Goal: Task Accomplishment & Management: Manage account settings

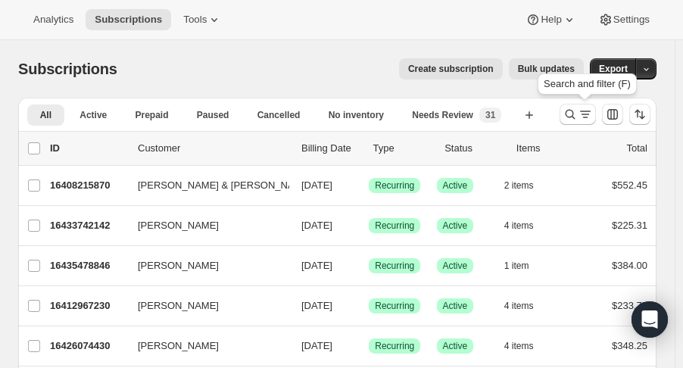
click at [569, 113] on button "Search and filter results" at bounding box center [578, 114] width 36 height 21
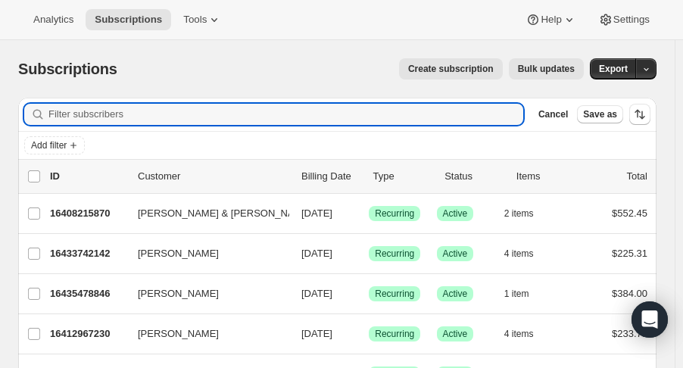
click at [145, 123] on input "Filter subscribers" at bounding box center [285, 114] width 475 height 21
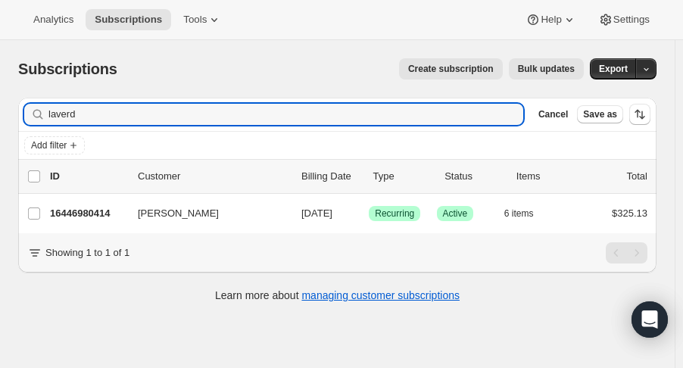
type input "laverd"
click at [78, 203] on div "16446980414 [PERSON_NAME] [DATE] Success Recurring Success Active 6 items $325.…" at bounding box center [348, 213] width 597 height 21
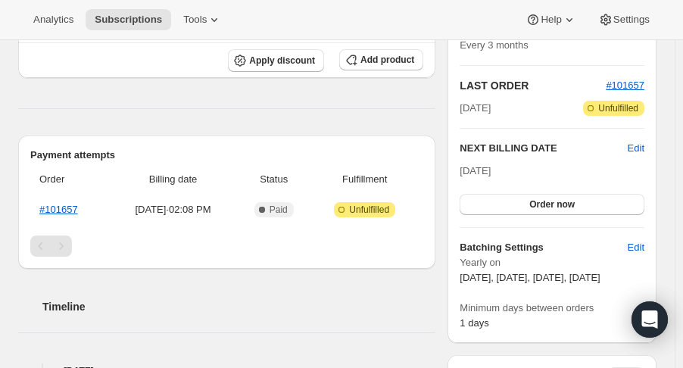
scroll to position [304, 0]
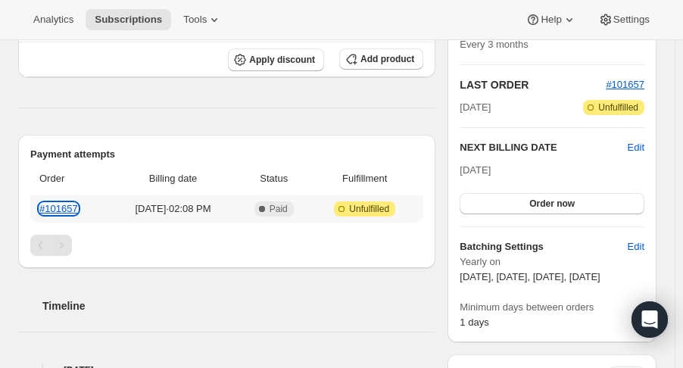
click at [76, 203] on link "#101657" at bounding box center [58, 208] width 39 height 11
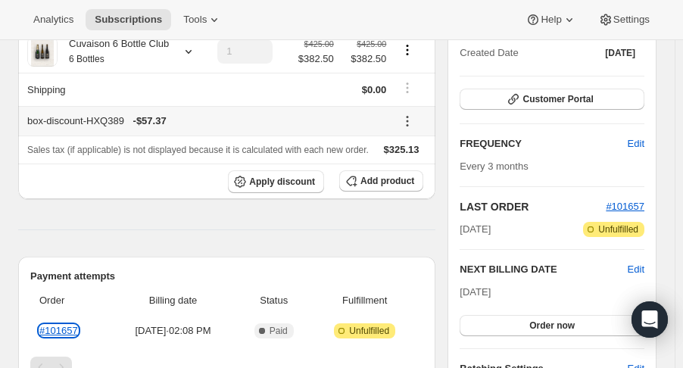
scroll to position [0, 0]
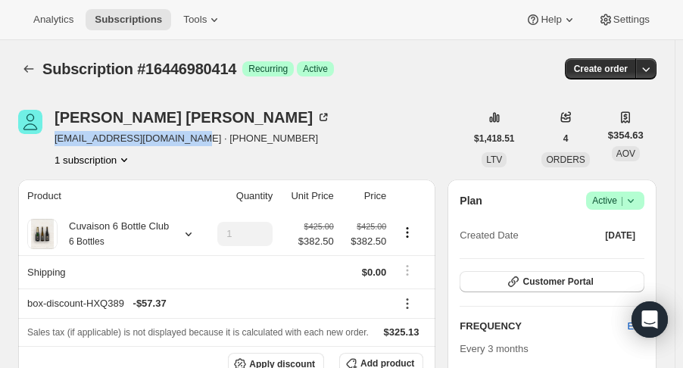
drag, startPoint x: 54, startPoint y: 141, endPoint x: 173, endPoint y: 135, distance: 119.8
click at [173, 135] on div "[PERSON_NAME] [EMAIL_ADDRESS][DOMAIN_NAME] · [PHONE_NUMBER] 1 subscription" at bounding box center [241, 139] width 447 height 58
copy span "[EMAIL_ADDRESS][DOMAIN_NAME]"
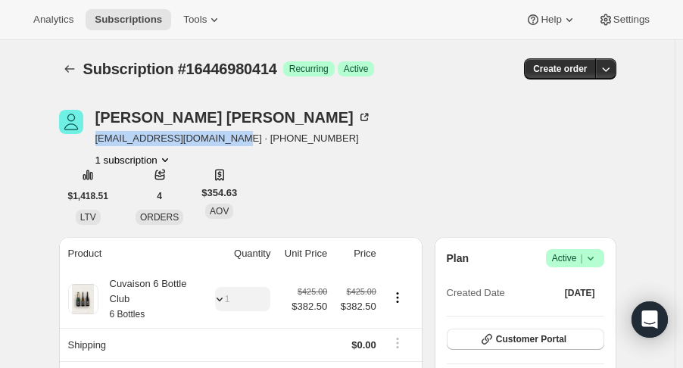
click at [168, 147] on div "[PERSON_NAME] [EMAIL_ADDRESS][DOMAIN_NAME] · [PHONE_NUMBER] 1 subscription" at bounding box center [233, 139] width 276 height 58
